Goal: Transaction & Acquisition: Obtain resource

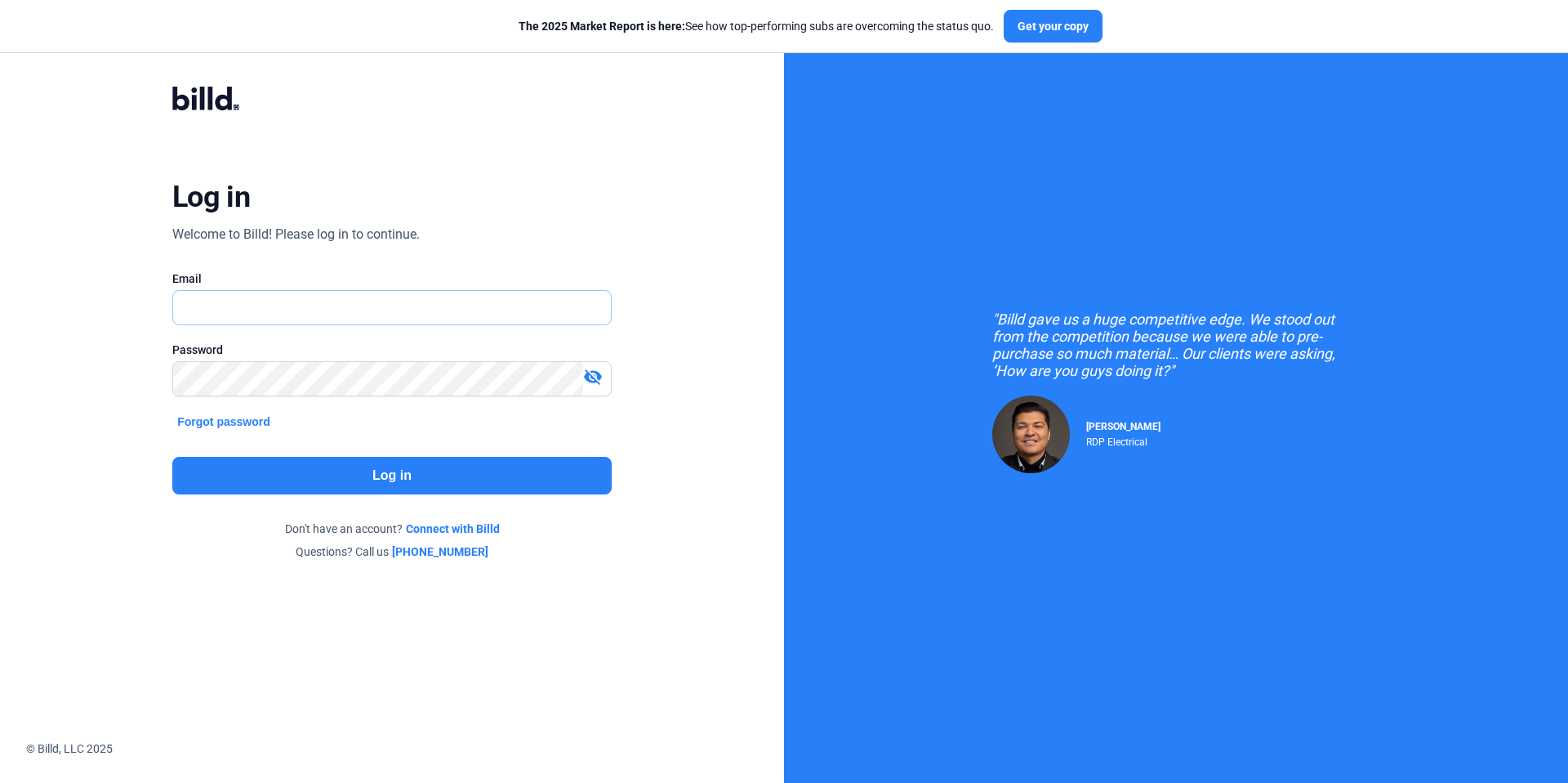
type input "[EMAIL_ADDRESS][DOMAIN_NAME]"
click at [428, 478] on button "Log in" at bounding box center [391, 475] width 440 height 37
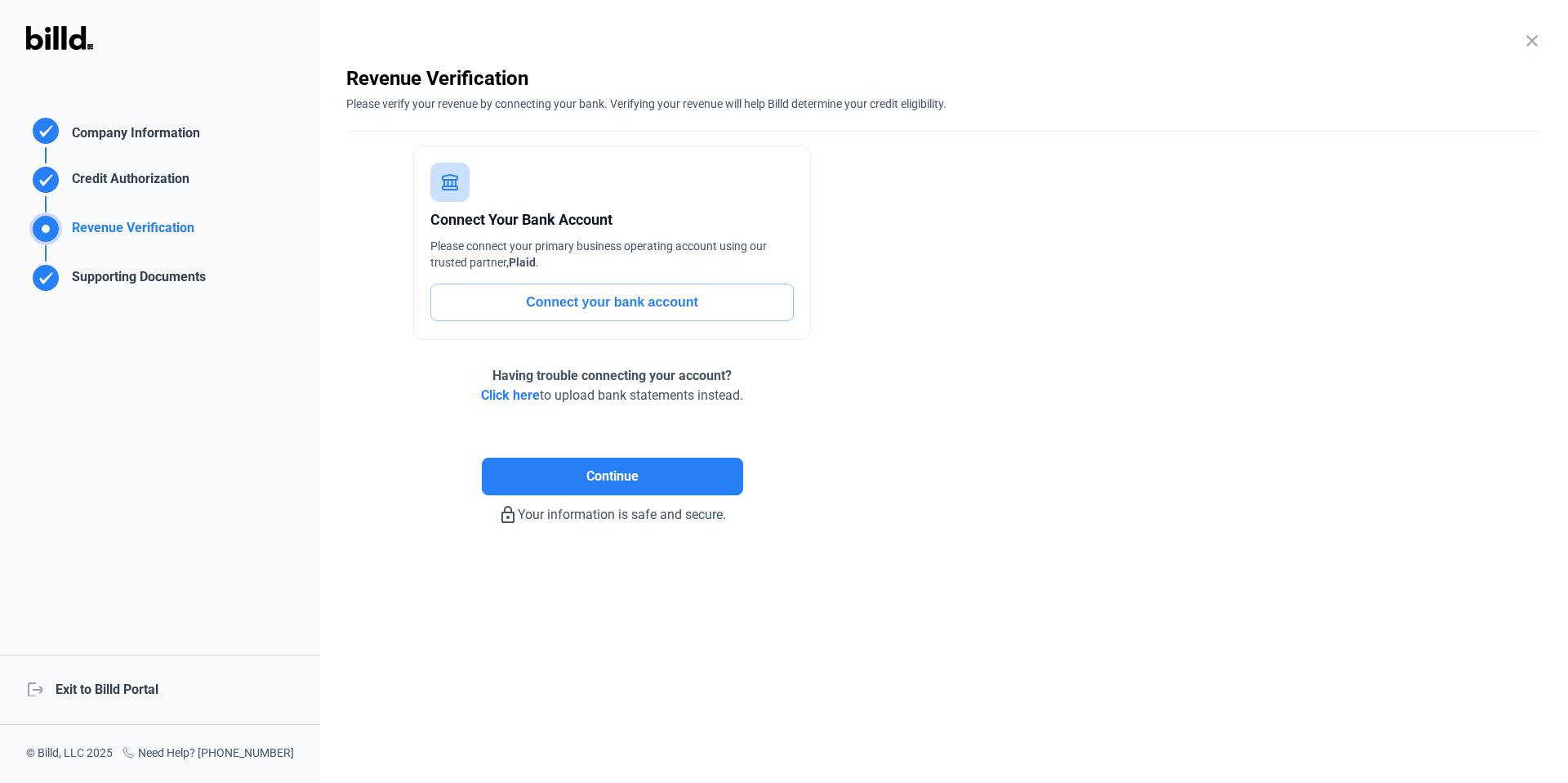
click at [132, 681] on div "logout Exit to Billd Portal" at bounding box center [160, 689] width 320 height 70
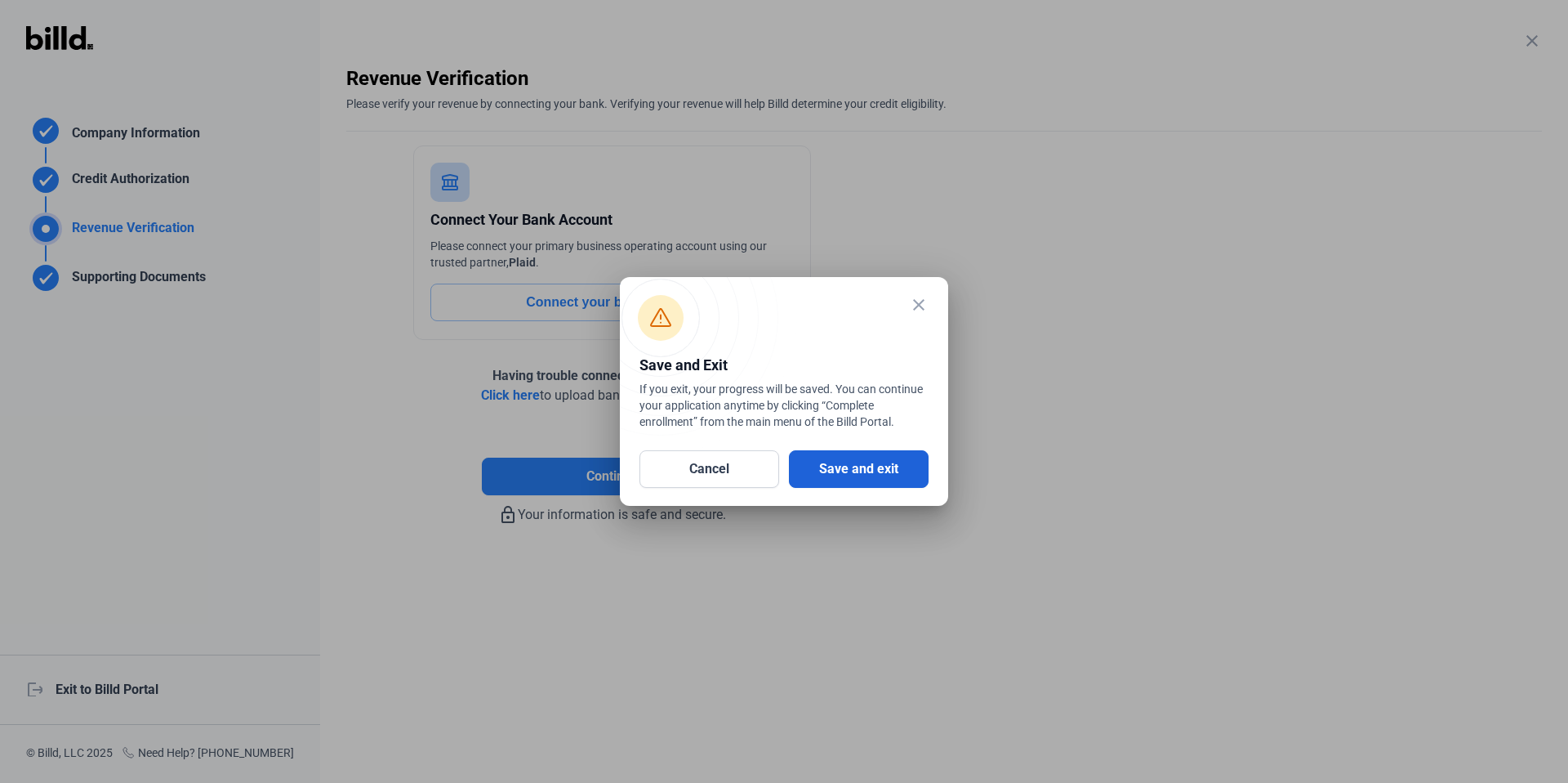
click at [895, 463] on button "Save and exit" at bounding box center [858, 468] width 139 height 37
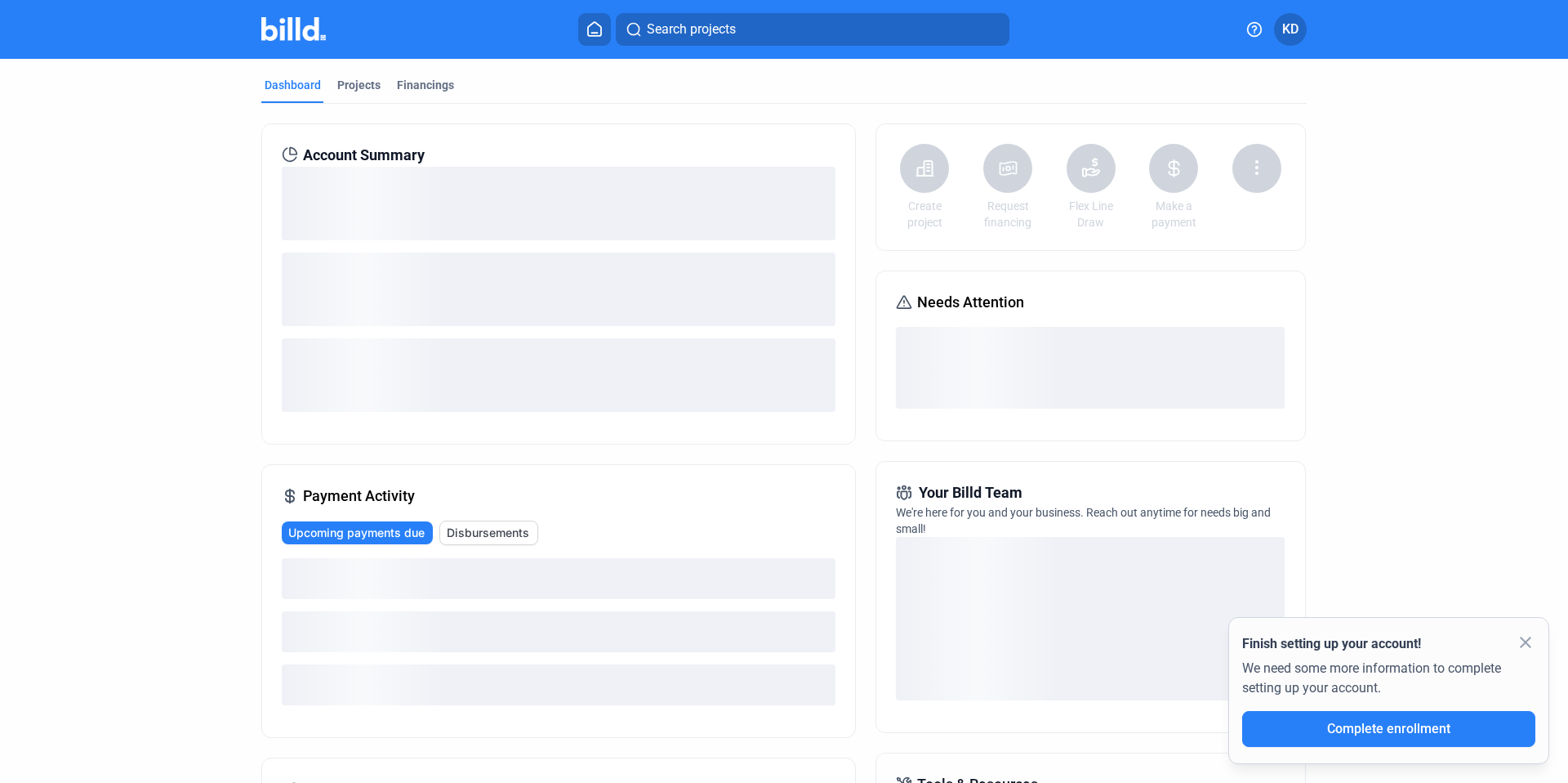
click at [1285, 25] on span "KD" at bounding box center [1290, 30] width 16 height 20
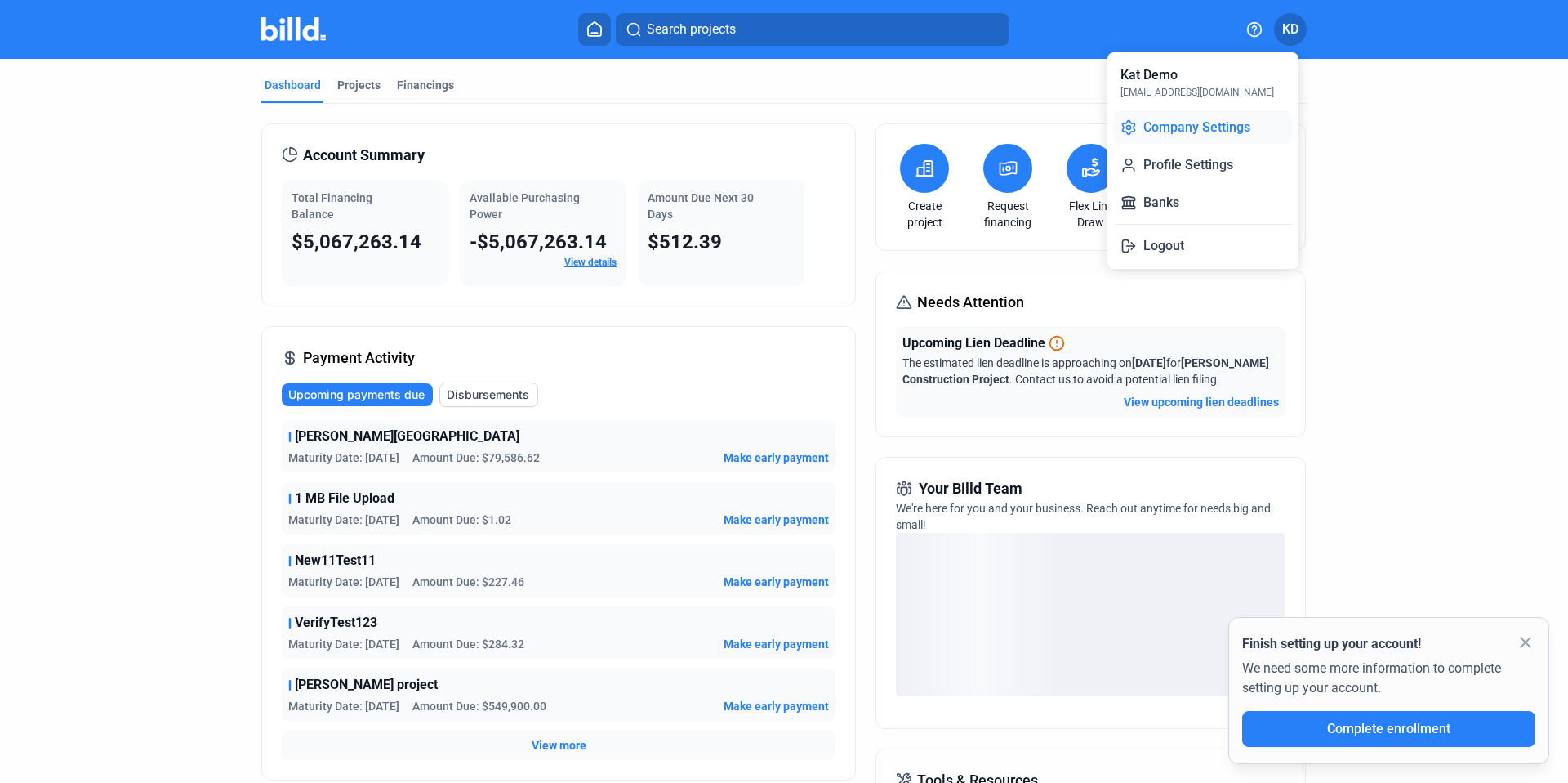
click at [1211, 124] on button "Company Settings" at bounding box center [1203, 127] width 178 height 33
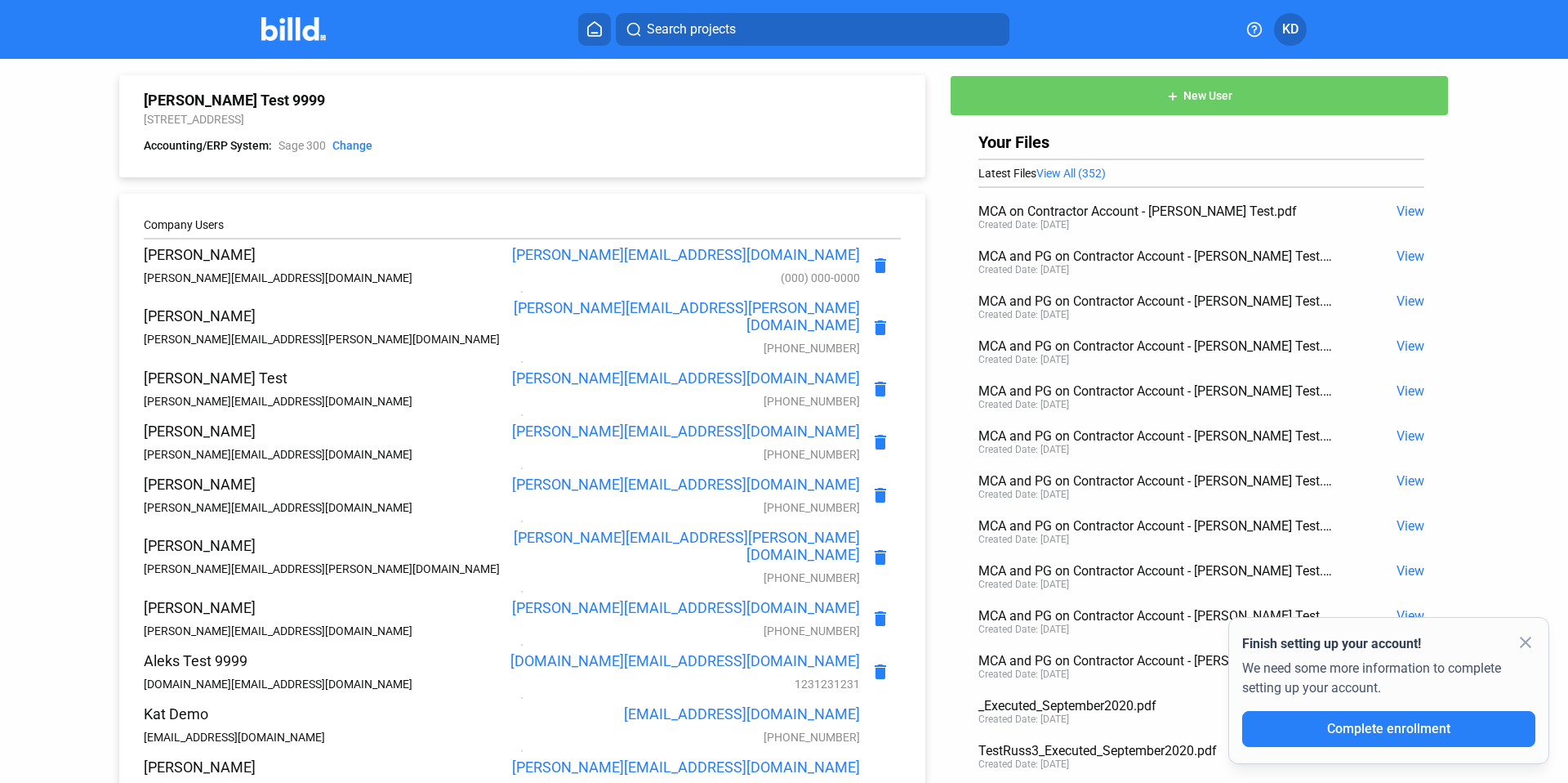
click at [593, 32] on icon at bounding box center [594, 28] width 16 height 15
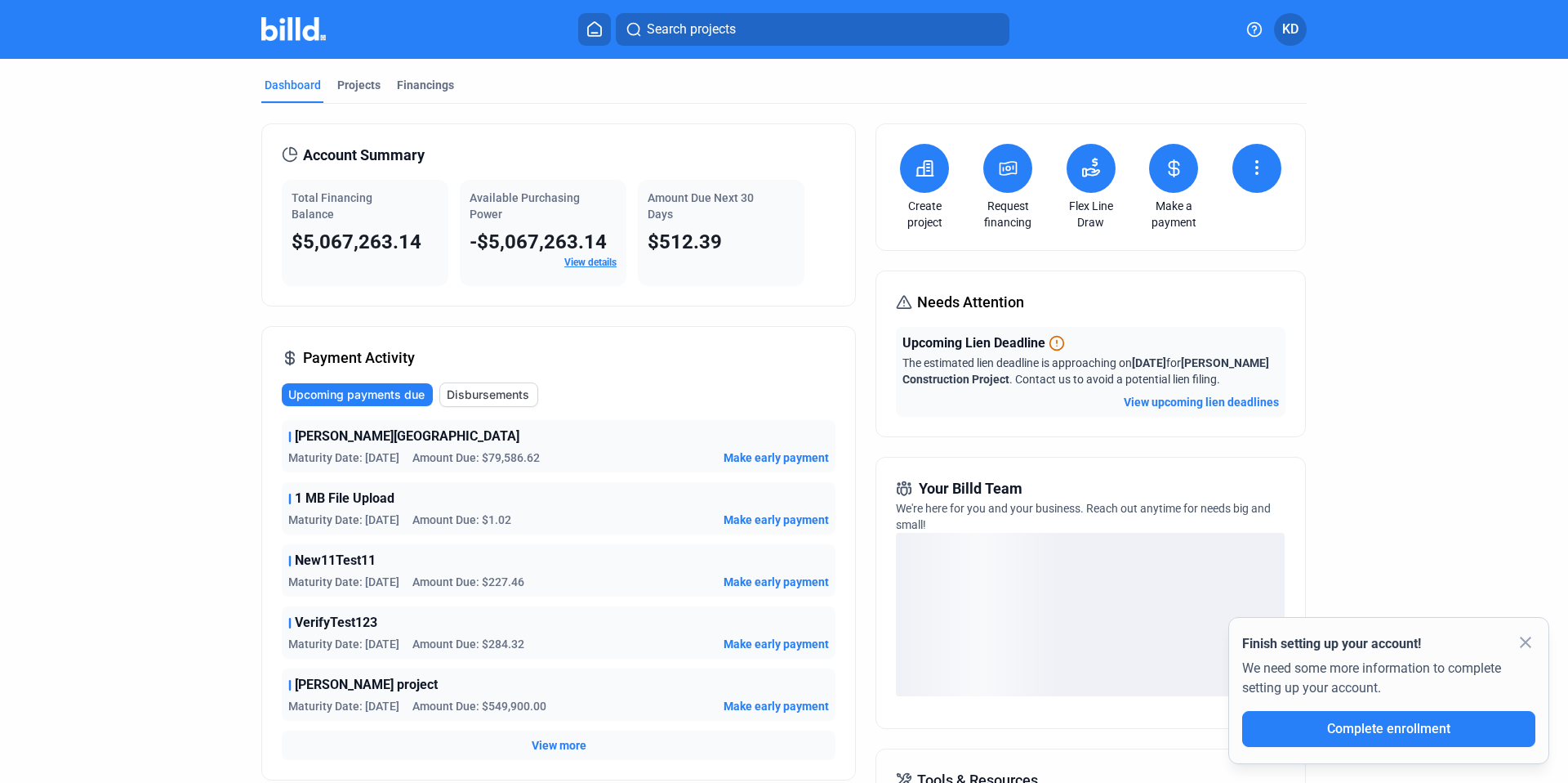
click at [1000, 184] on button at bounding box center [1007, 168] width 49 height 49
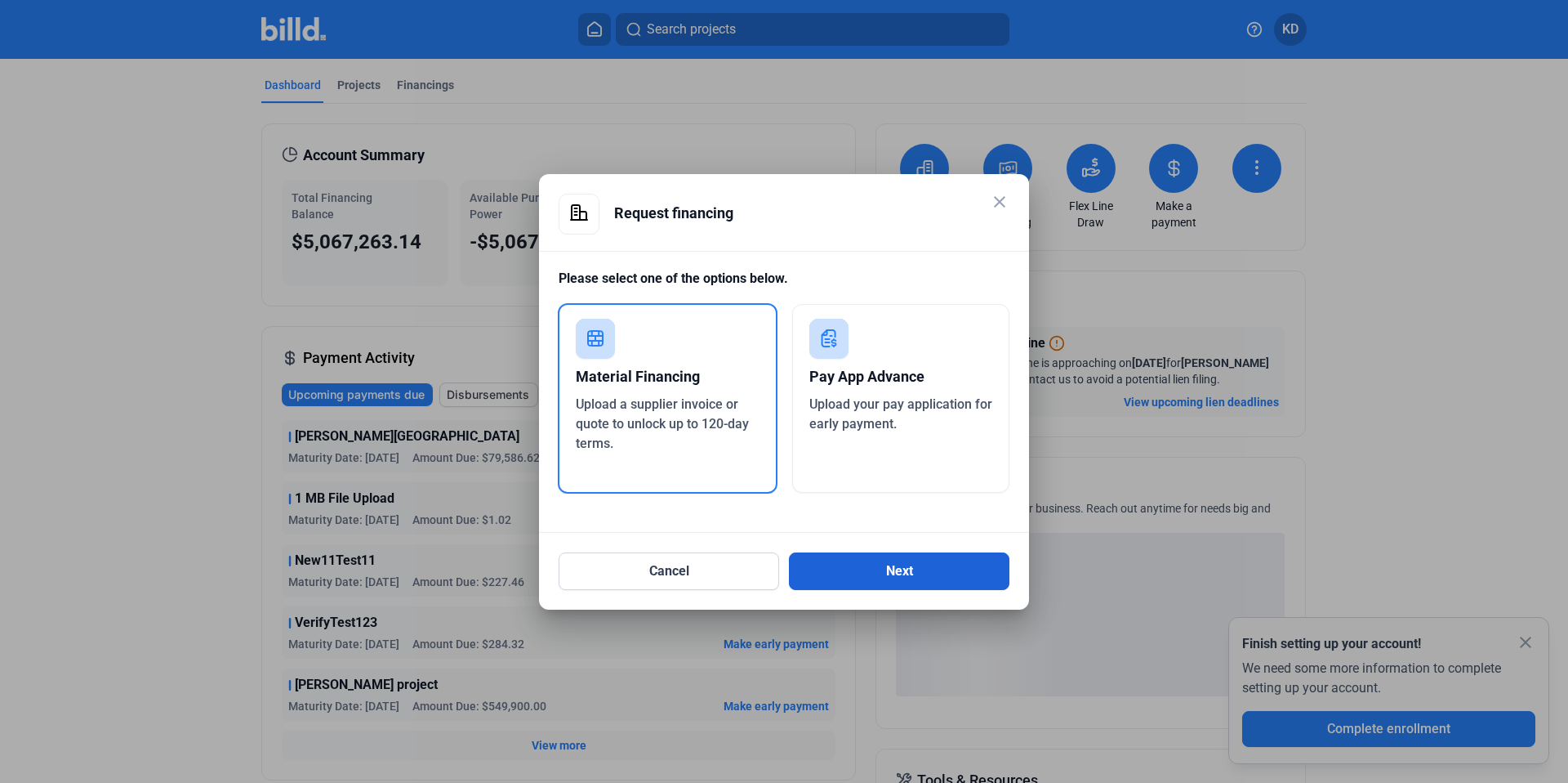
click at [938, 562] on button "Next" at bounding box center [899, 571] width 220 height 37
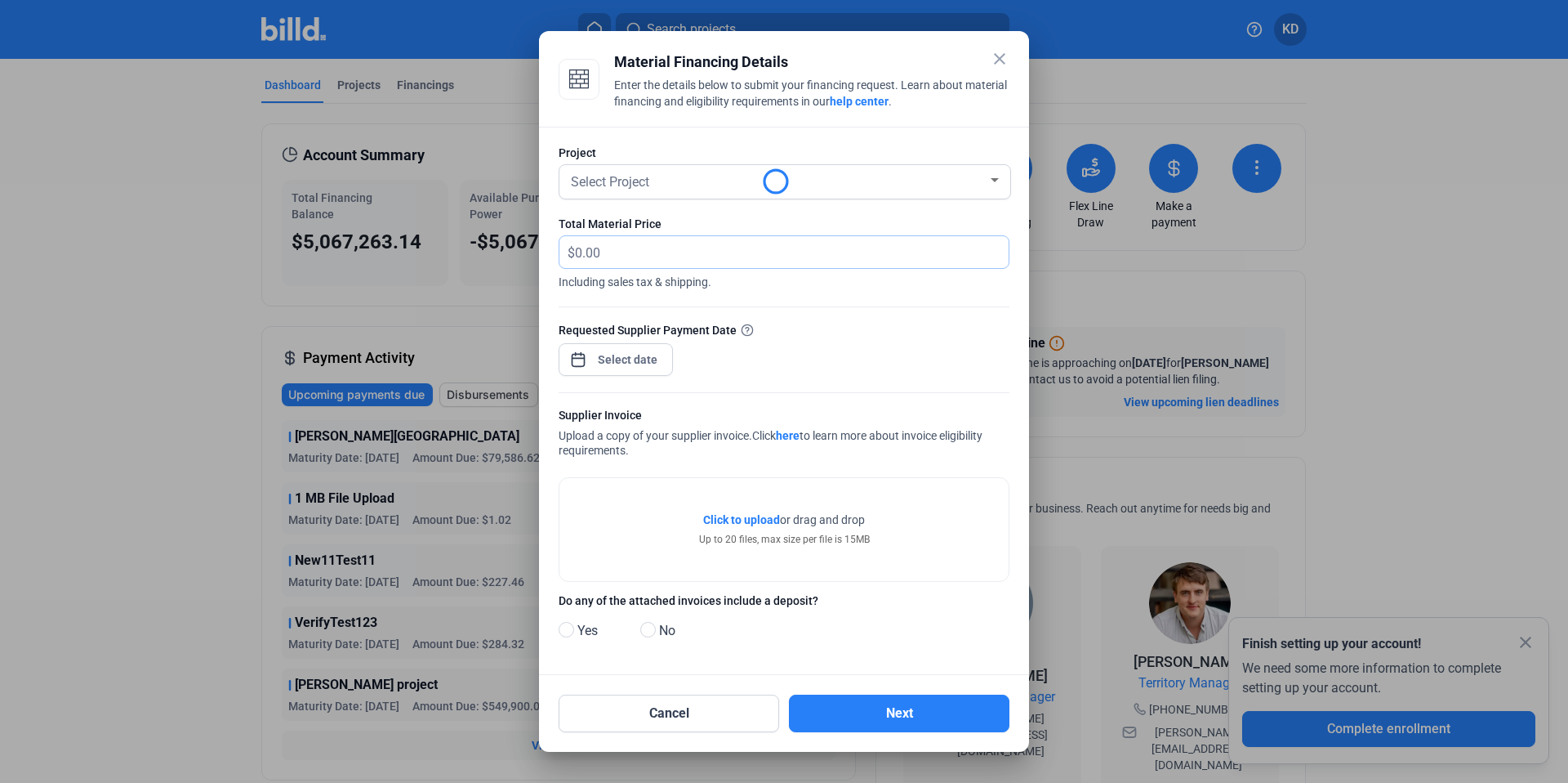
click at [606, 248] on input "text" at bounding box center [792, 251] width 434 height 32
type input "60,000"
click at [646, 365] on div "close Material Financing Details Enter the details below to submit your financi…" at bounding box center [784, 392] width 1568 height 783
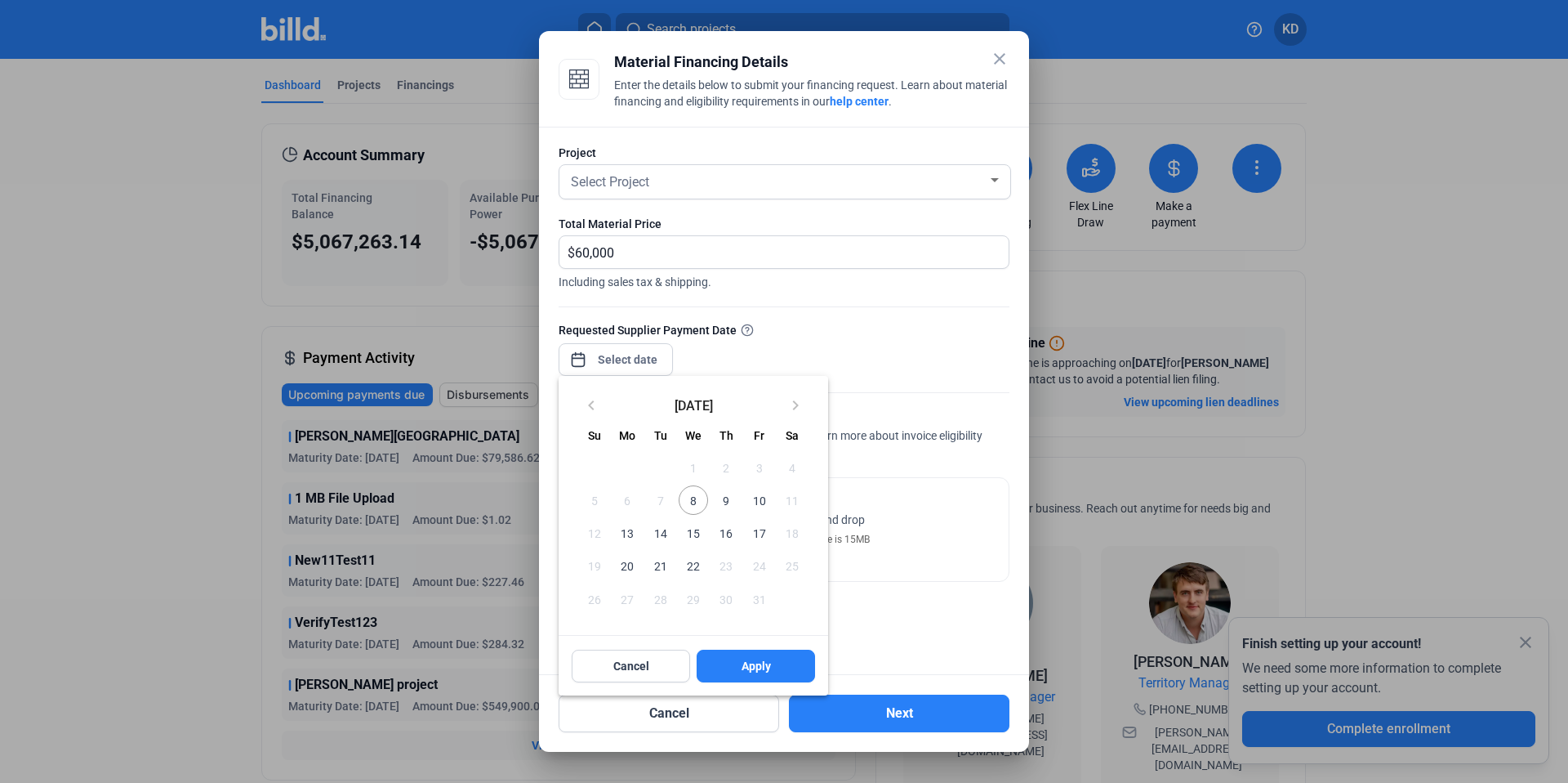
click at [702, 503] on span "8" at bounding box center [693, 500] width 29 height 29
click at [781, 662] on button "Apply" at bounding box center [755, 666] width 118 height 33
type input "[DATE]"
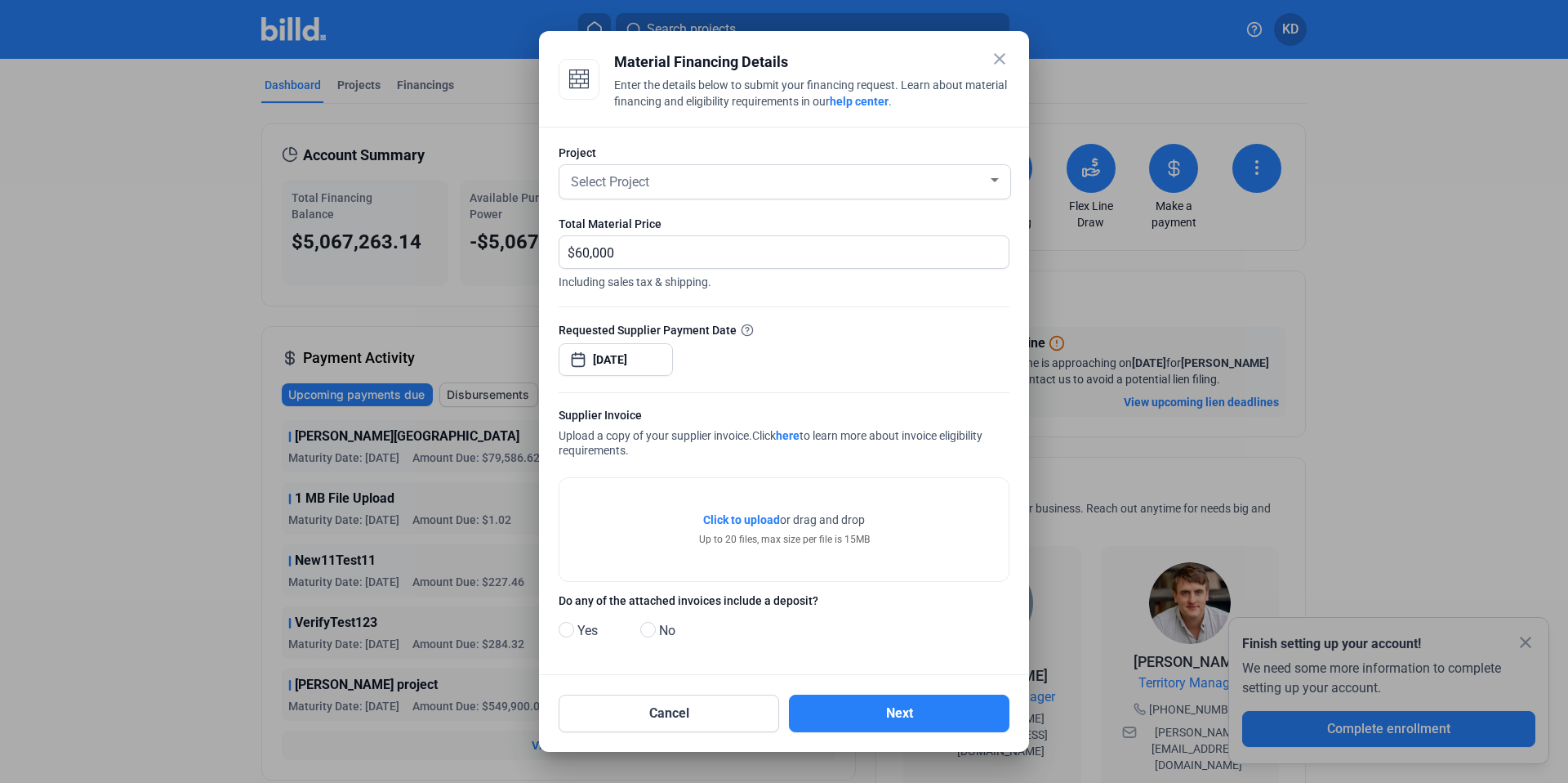
click at [752, 521] on span "Click to upload" at bounding box center [742, 520] width 76 height 13
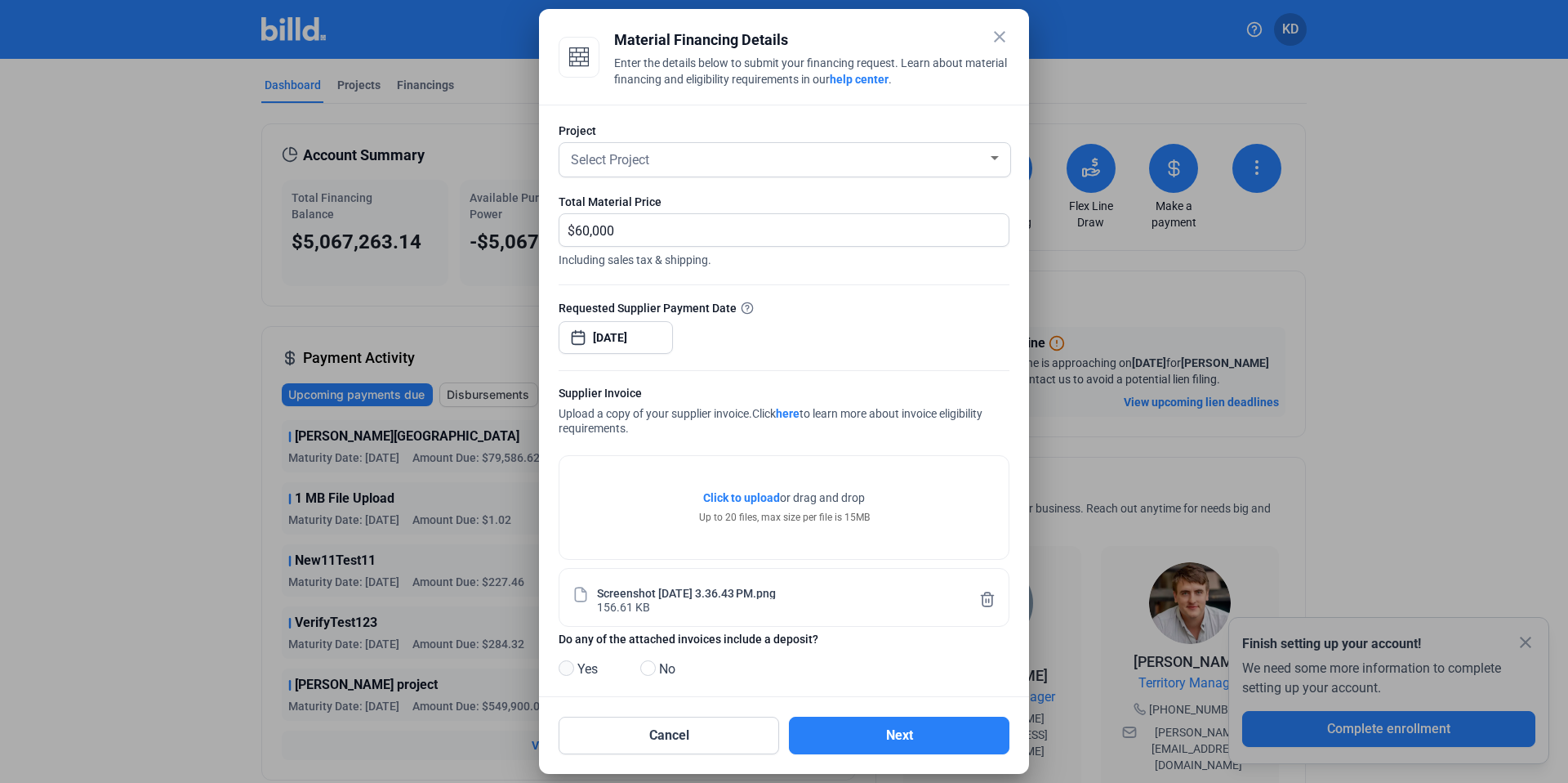
click at [567, 664] on span at bounding box center [566, 667] width 15 height 15
click at [567, 664] on input "Yes" at bounding box center [564, 668] width 12 height 12
radio input "true"
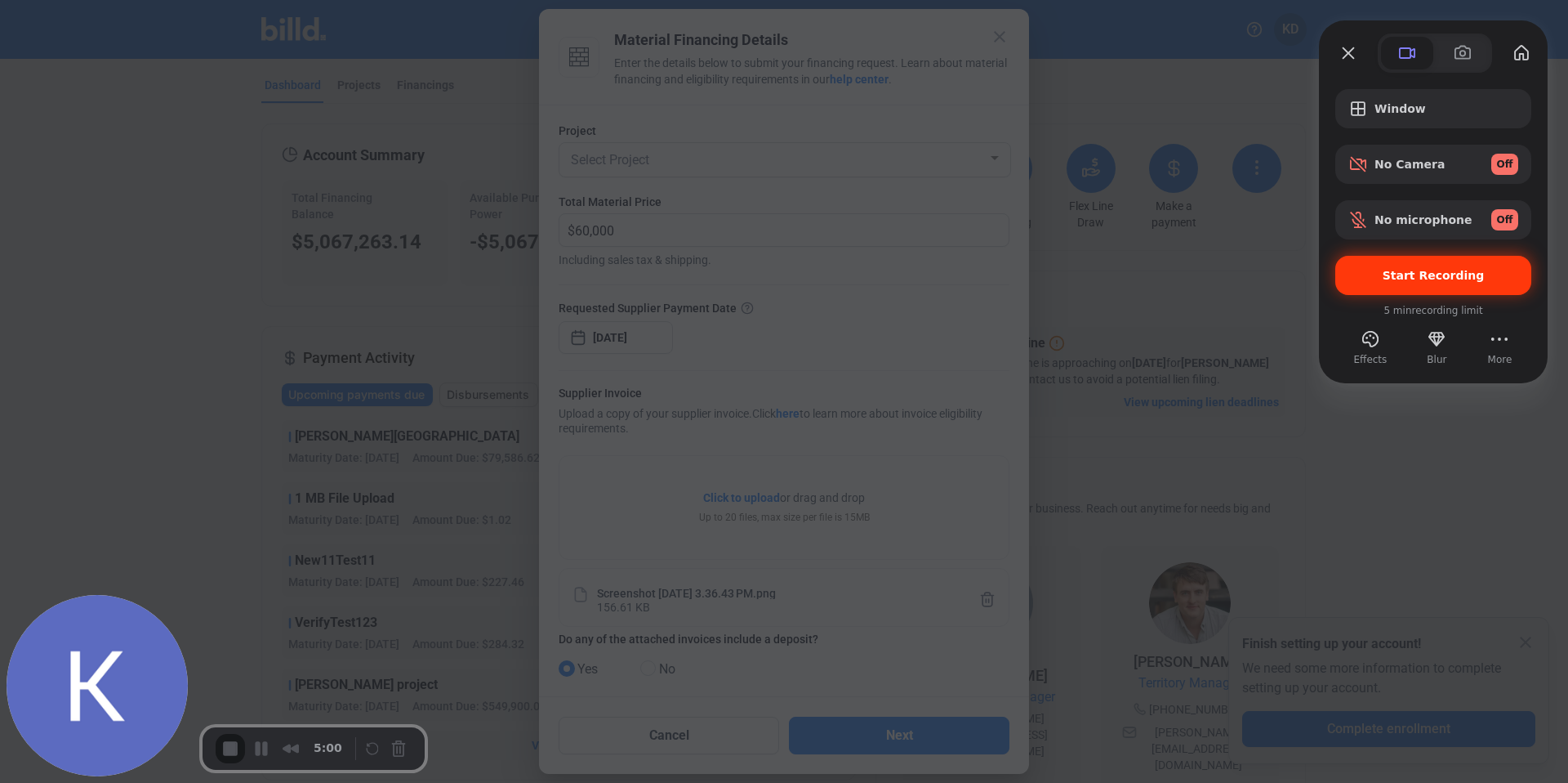
click at [1399, 278] on span "Start Recording" at bounding box center [1433, 275] width 102 height 13
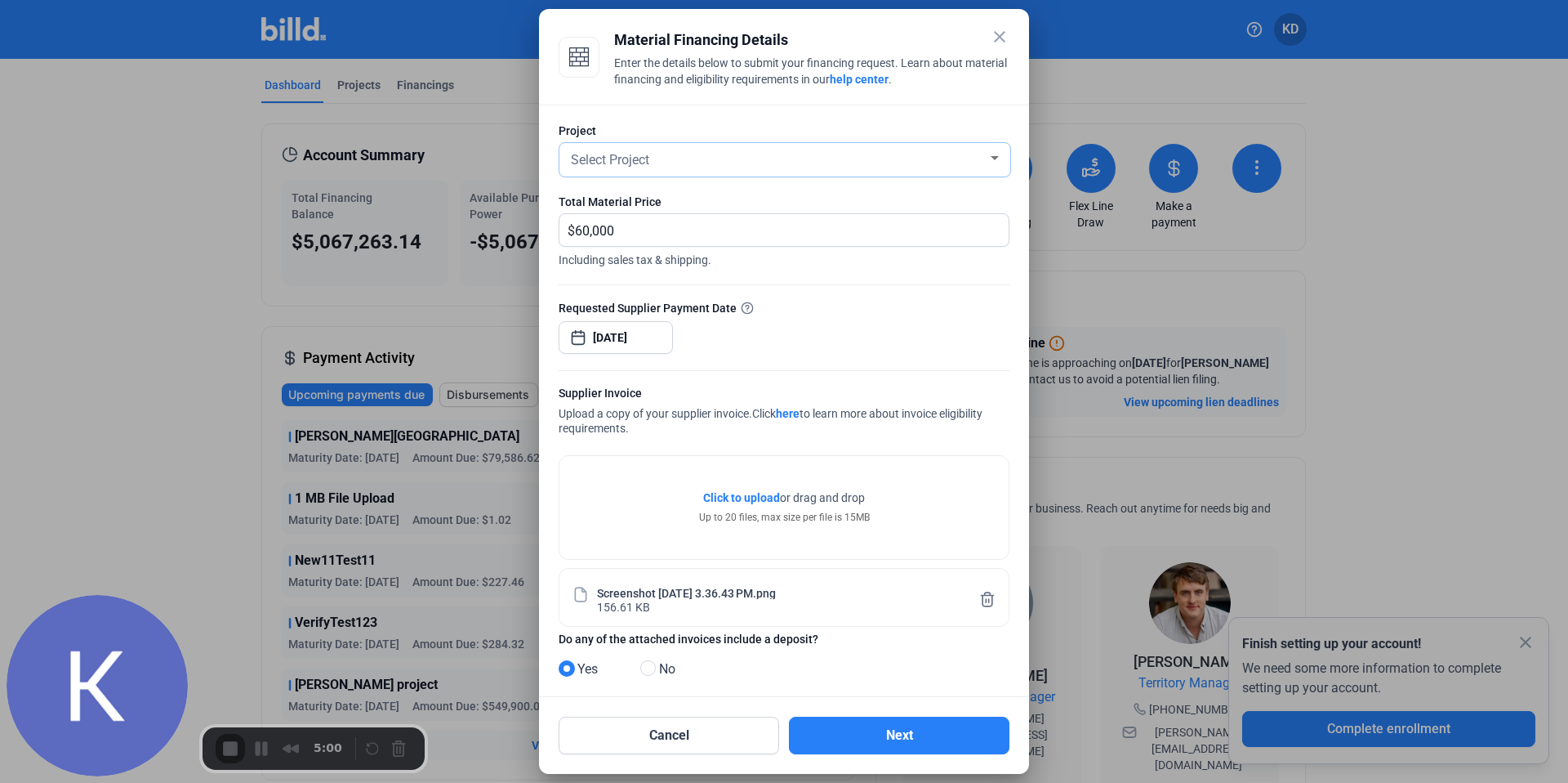
click at [663, 163] on div "Select Project" at bounding box center [777, 158] width 420 height 23
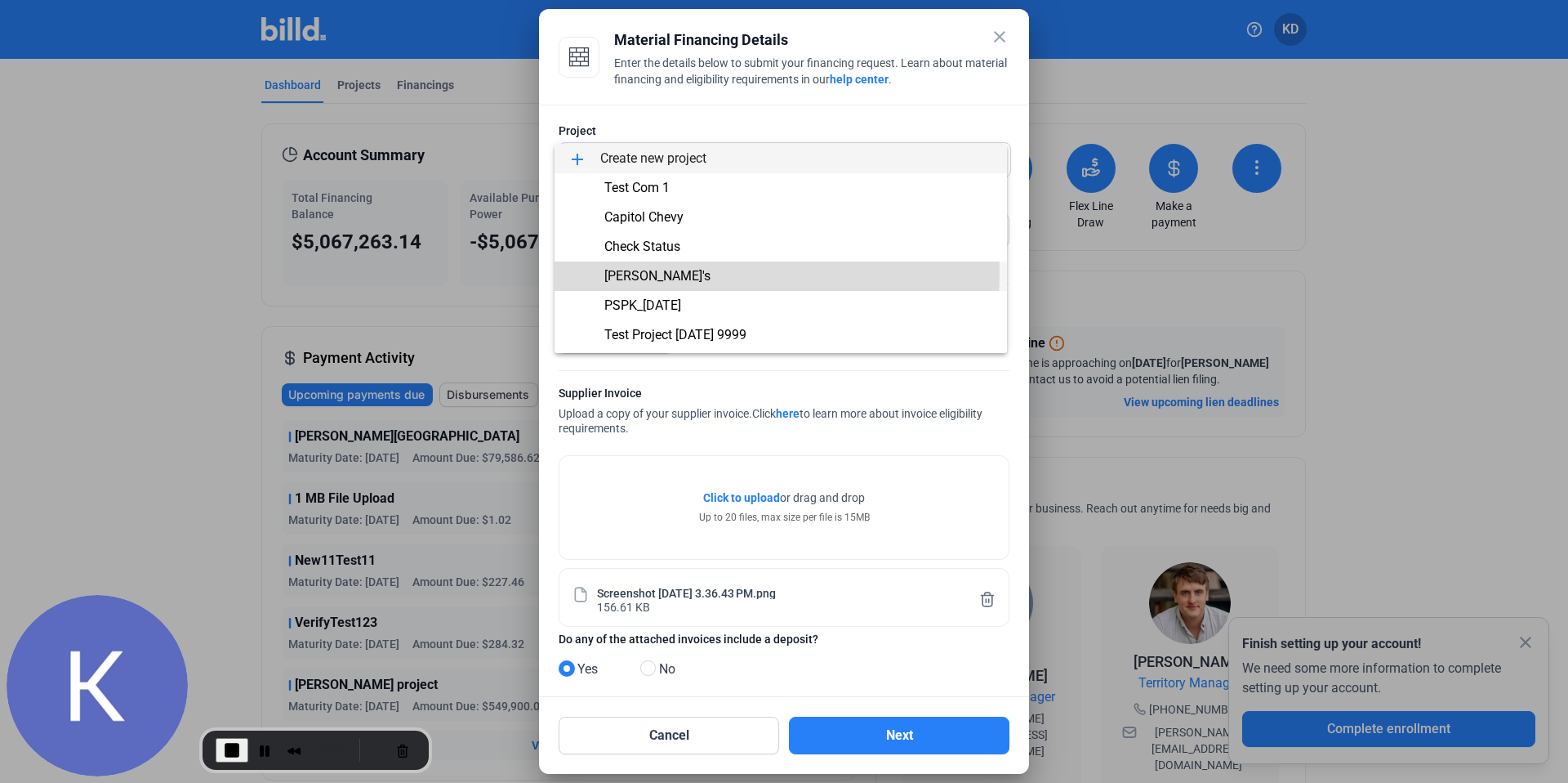
click at [667, 273] on span "[PERSON_NAME]'s" at bounding box center [781, 276] width 426 height 29
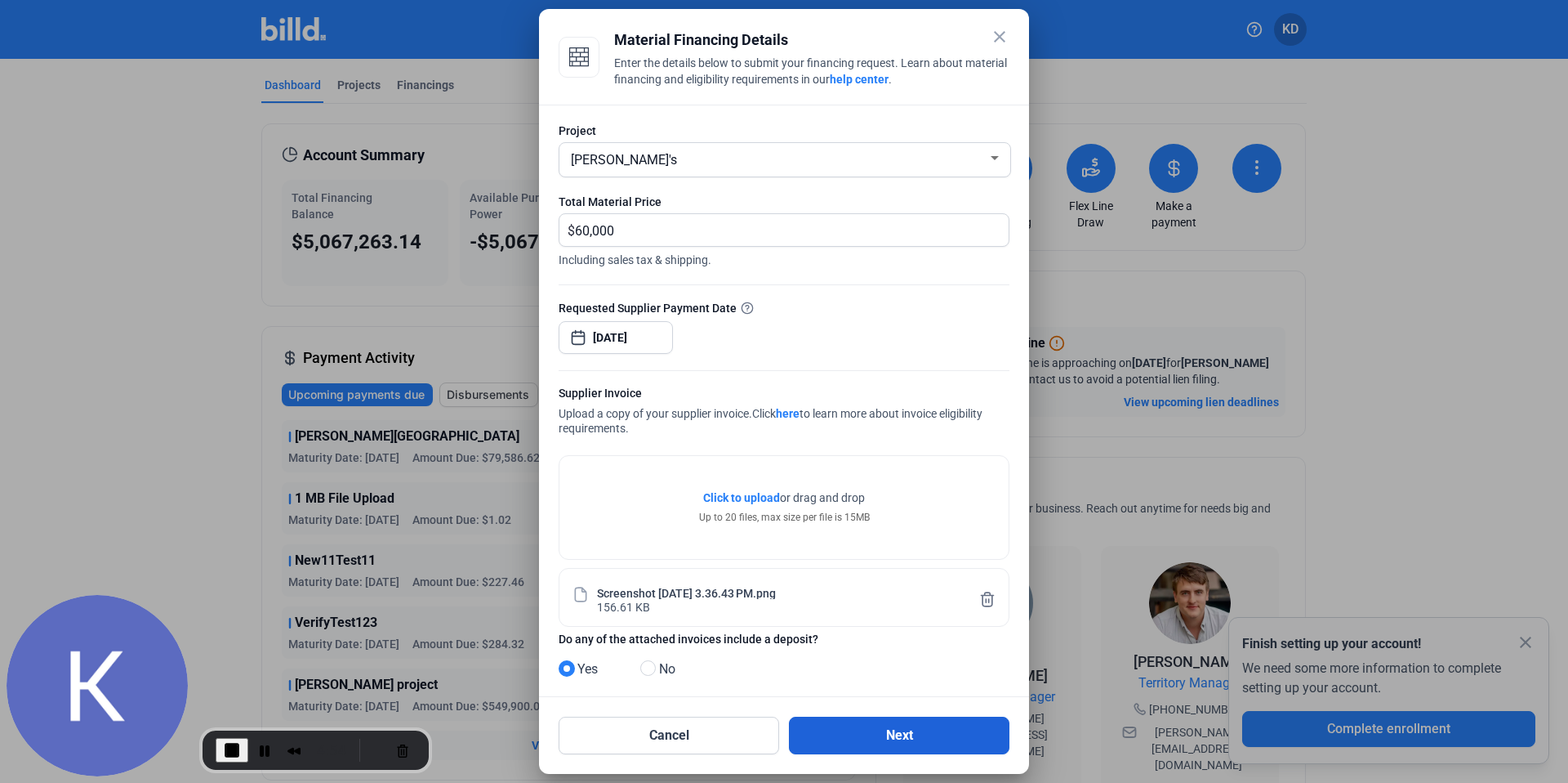
click at [887, 724] on button "Next" at bounding box center [899, 735] width 220 height 37
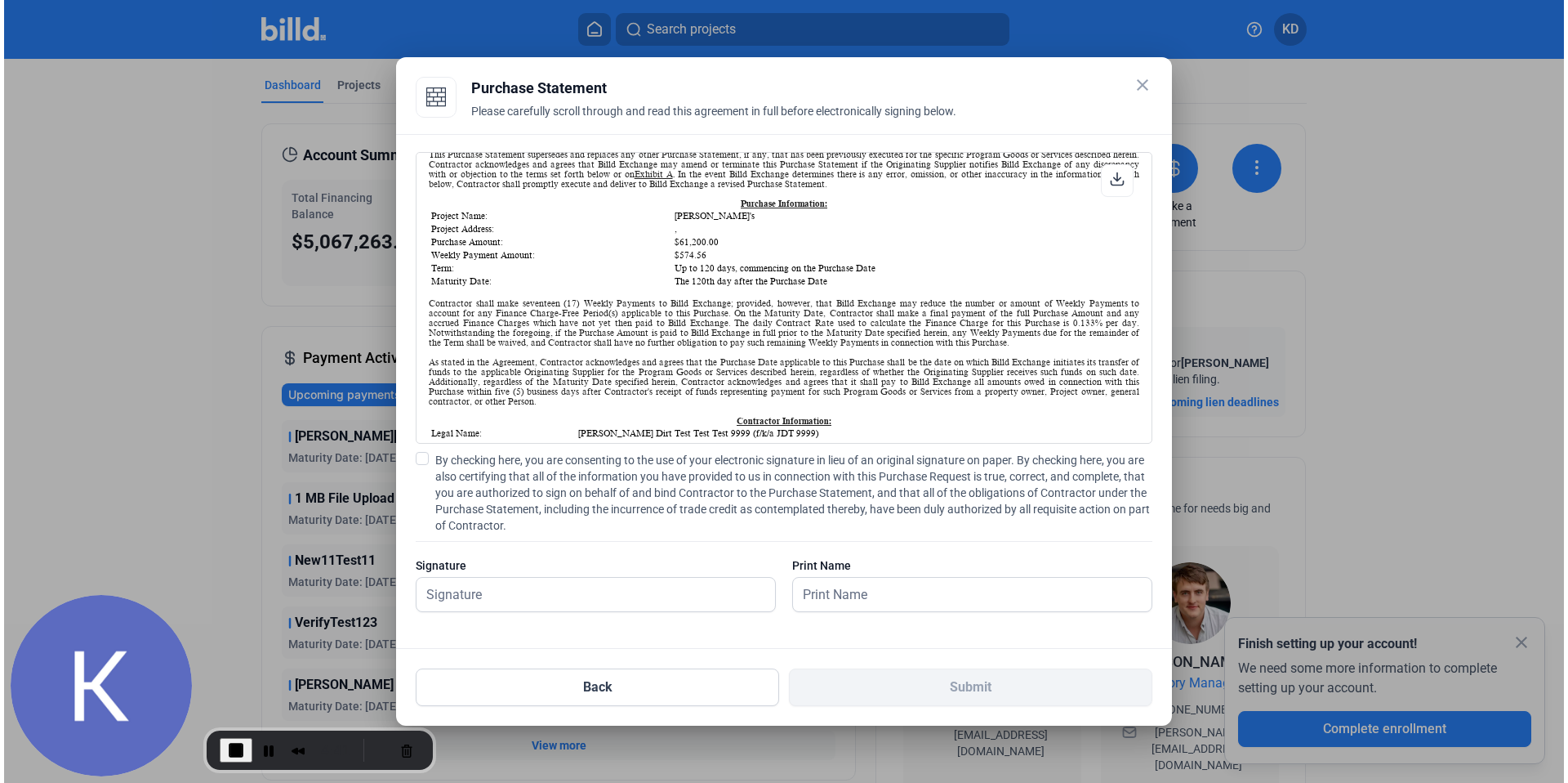
scroll to position [208, 0]
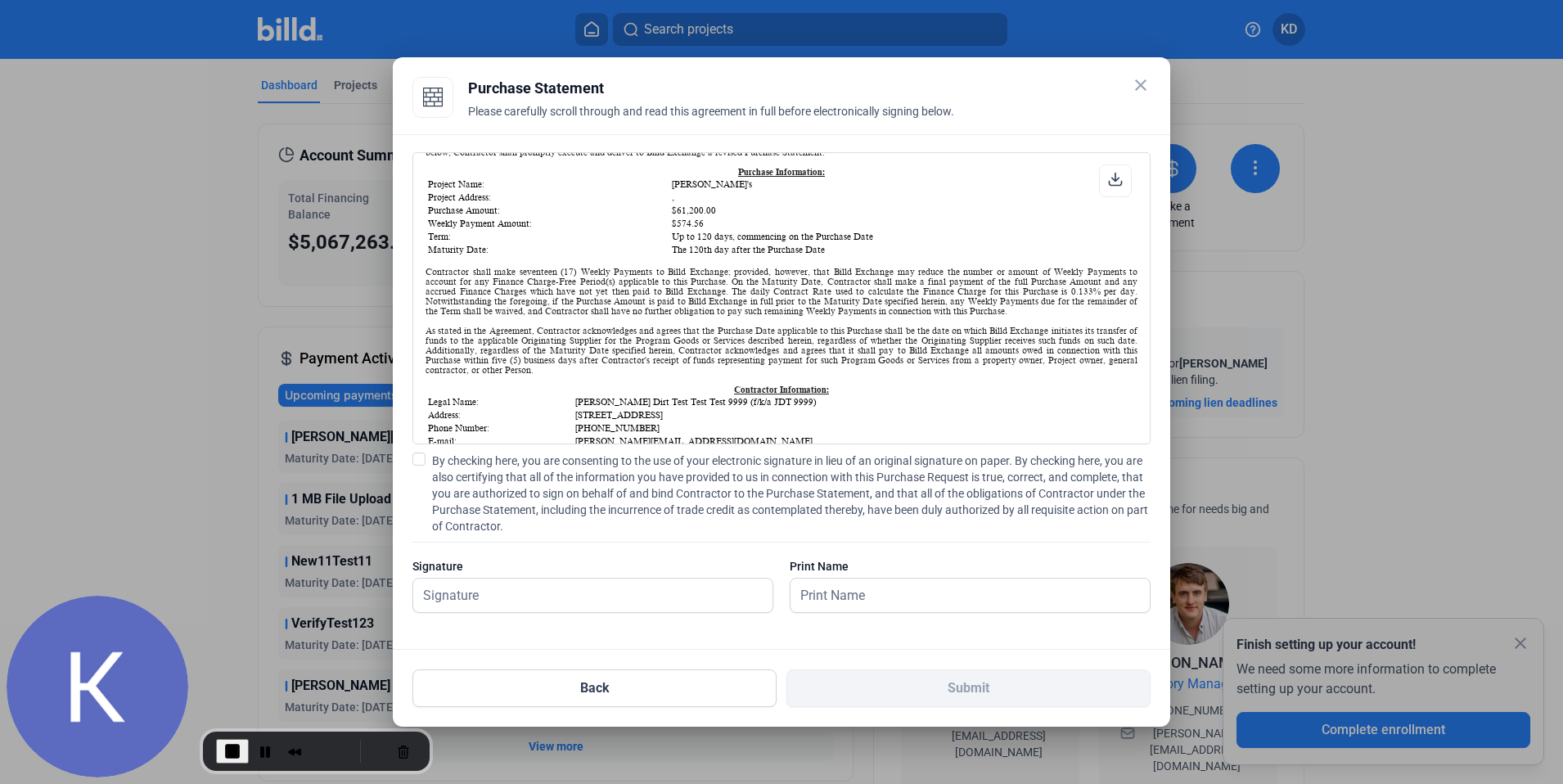
drag, startPoint x: 671, startPoint y: 222, endPoint x: 730, endPoint y: 222, distance: 59.0
click at [730, 222] on table "Project Name: [PERSON_NAME]'s Project Address: , Purchase Amount: $61,200.00 We…" at bounding box center [782, 217] width 712 height 80
drag, startPoint x: 667, startPoint y: 230, endPoint x: 712, endPoint y: 233, distance: 45.1
click at [712, 233] on table "Project Name: [PERSON_NAME]'s Project Address: , Purchase Amount: $61,200.00 We…" at bounding box center [782, 217] width 712 height 80
click at [427, 460] on label "By checking here, you are consenting to the use of your electronic signature in…" at bounding box center [781, 493] width 738 height 82
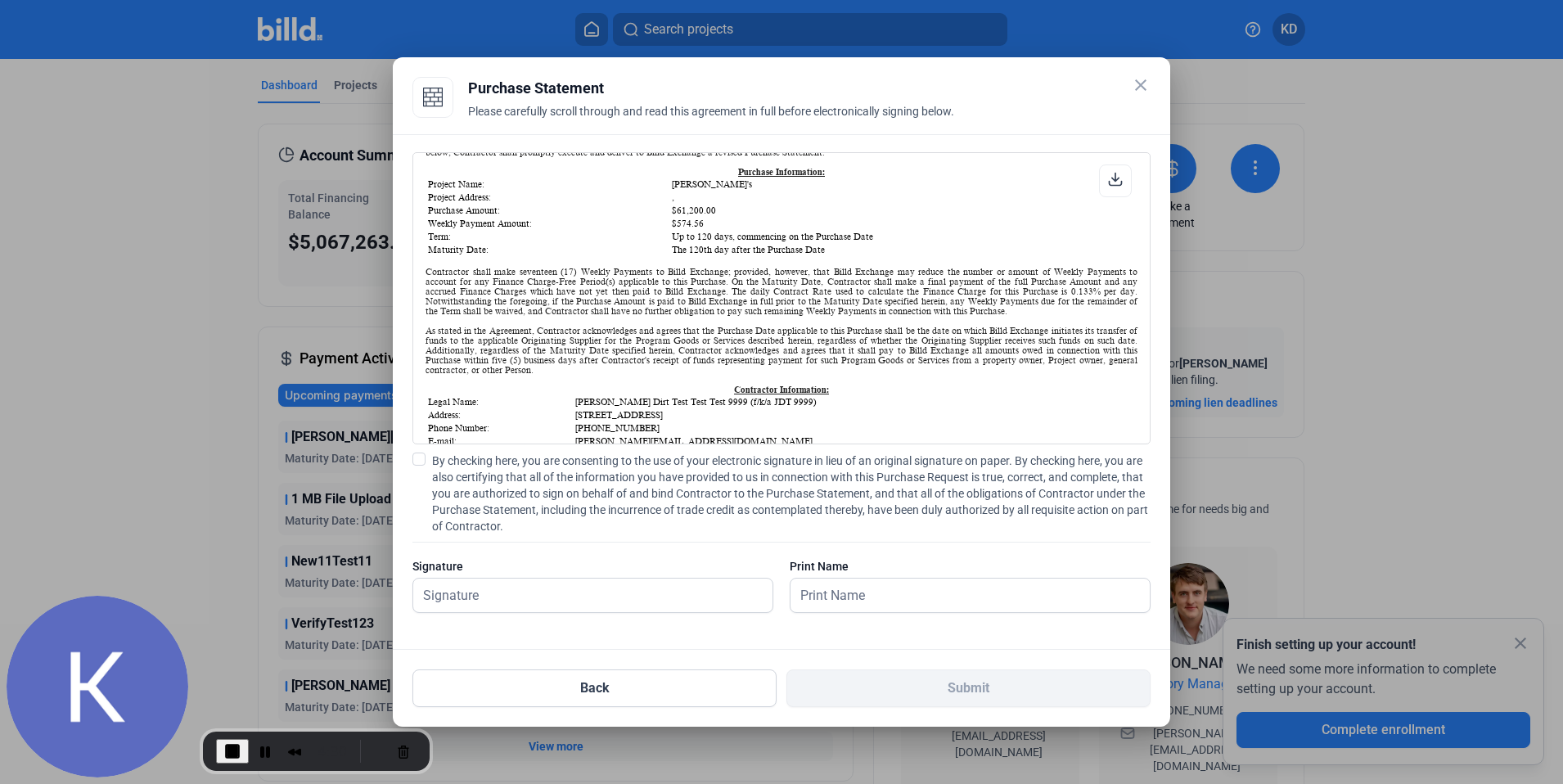
click at [0, 0] on input "By checking here, you are consenting to the use of your electronic signature in…" at bounding box center [0, 0] width 0 height 0
click at [519, 584] on input "text" at bounding box center [584, 594] width 341 height 34
type input "kat test"
click at [857, 598] on input "text" at bounding box center [970, 594] width 359 height 34
type input "kat test"
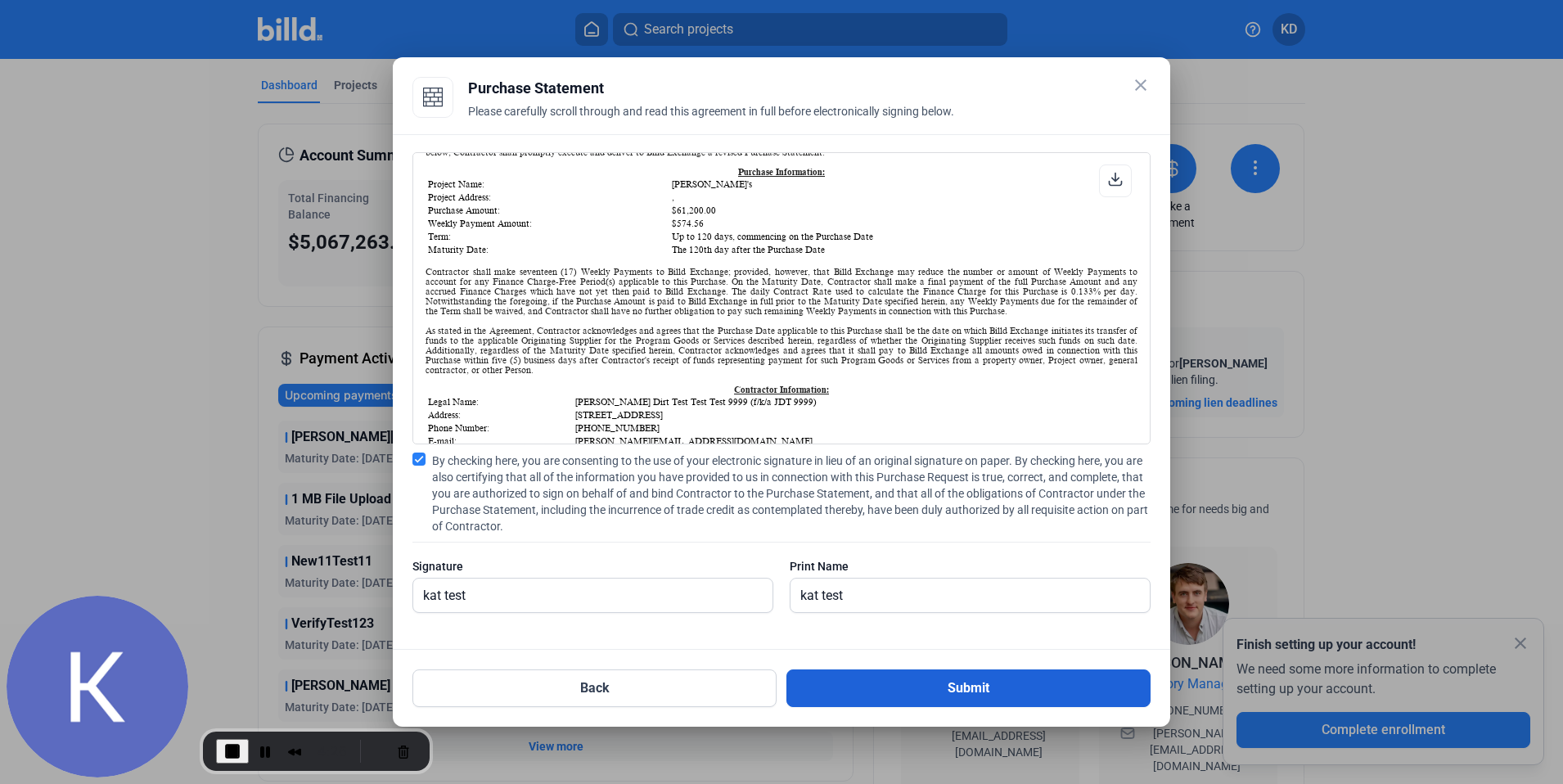
click at [972, 695] on button "Submit" at bounding box center [968, 687] width 364 height 37
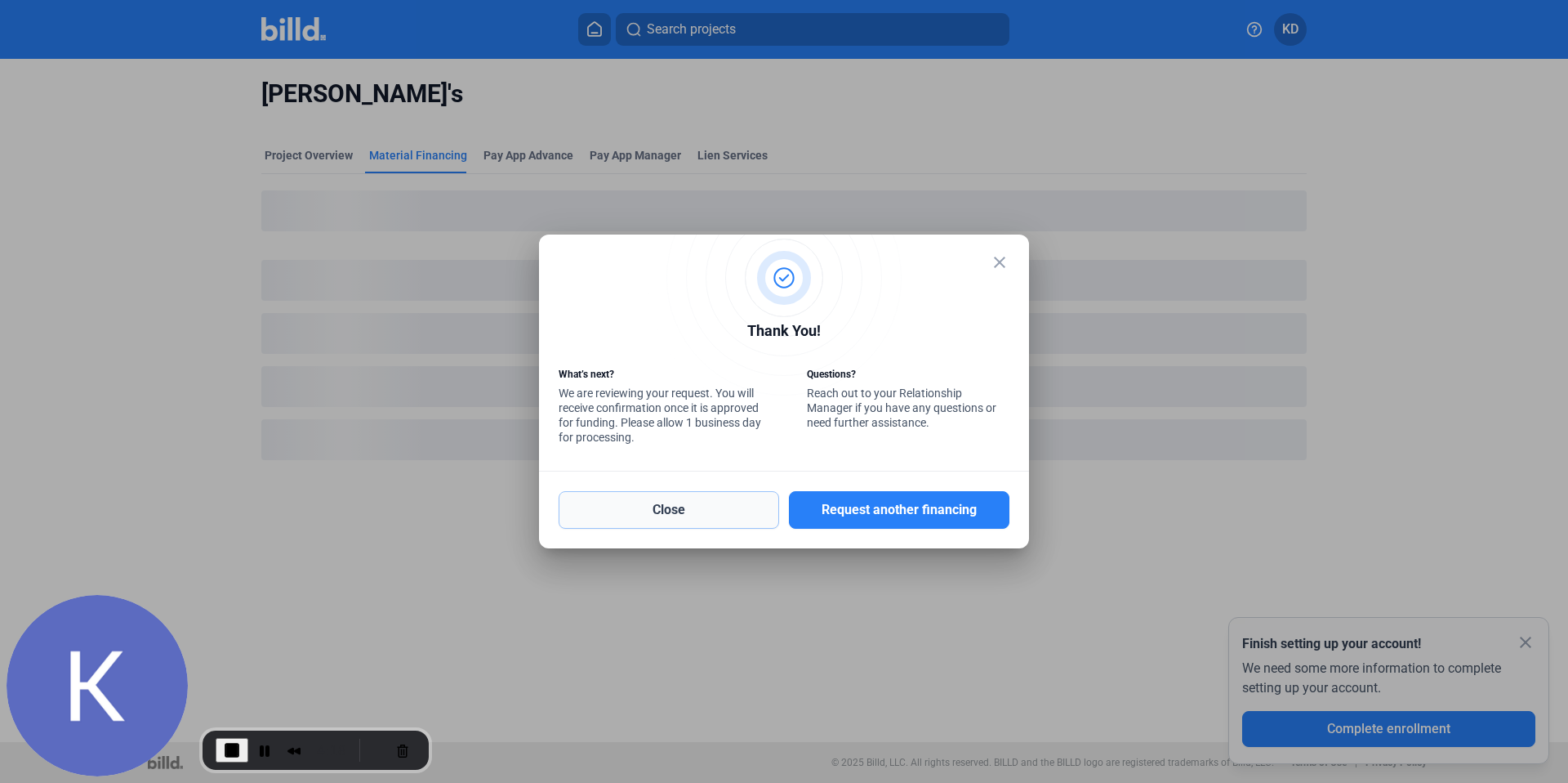
click at [696, 511] on button "Close" at bounding box center [669, 509] width 220 height 37
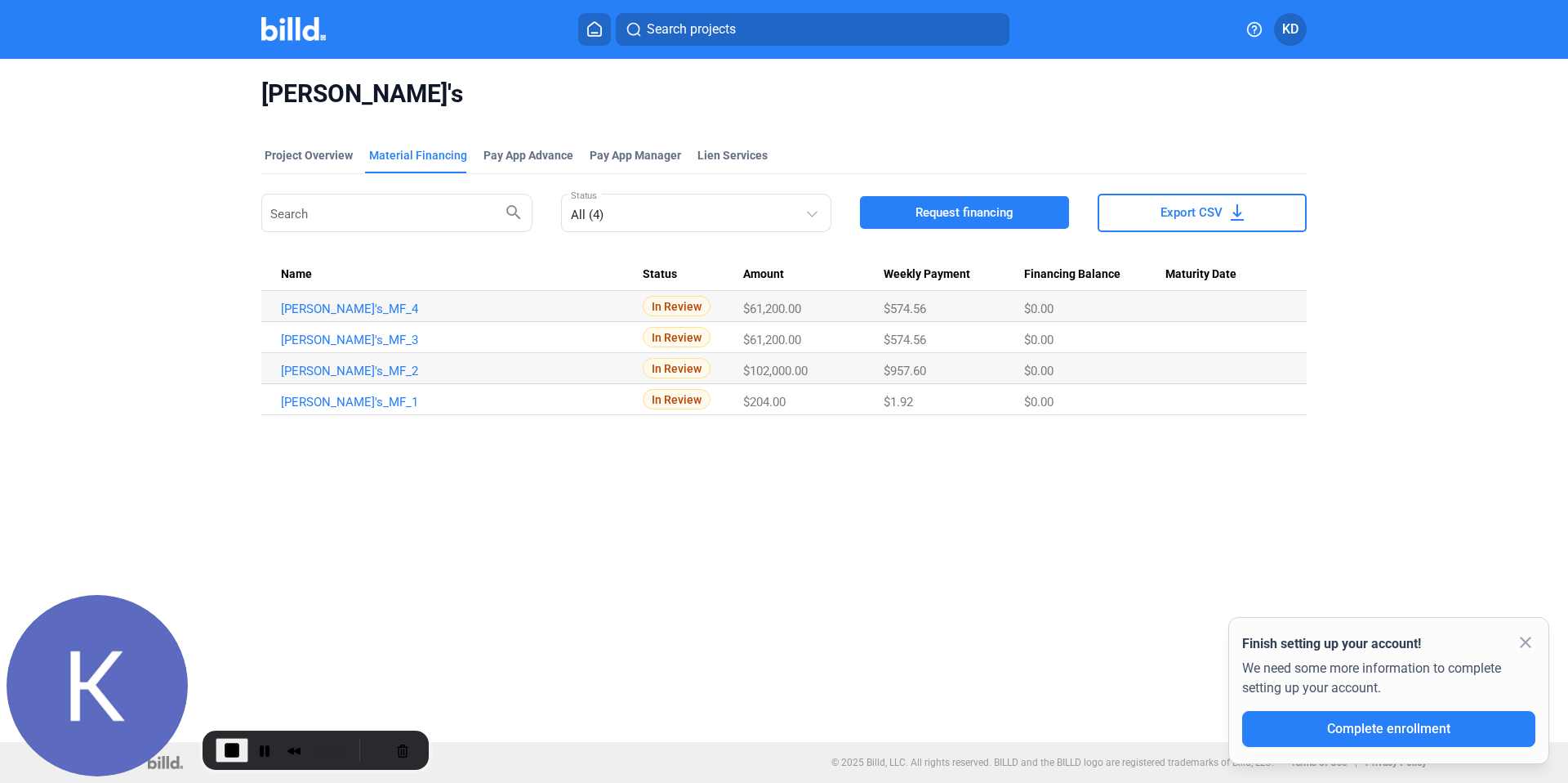
drag, startPoint x: 395, startPoint y: 311, endPoint x: 280, endPoint y: 310, distance: 115.0
click at [280, 310] on td "[PERSON_NAME]'s_MF_4" at bounding box center [451, 306] width 381 height 31
copy link "[PERSON_NAME]'s_MF_4"
